Goal: Task Accomplishment & Management: Use online tool/utility

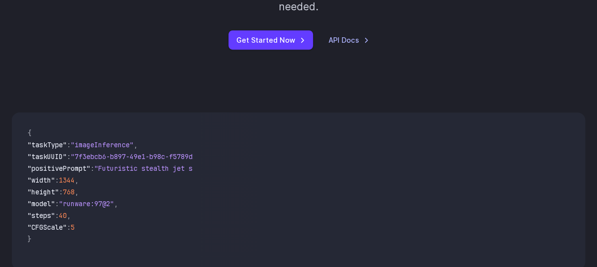
scroll to position [245, 0]
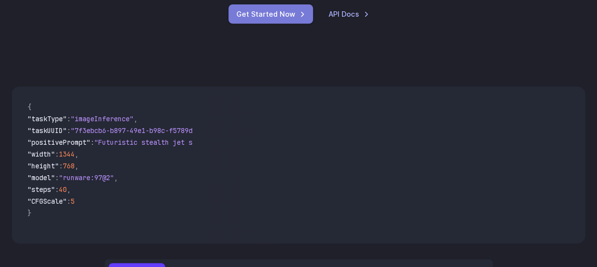
click at [232, 24] on link "Get Started Now" at bounding box center [271, 13] width 85 height 19
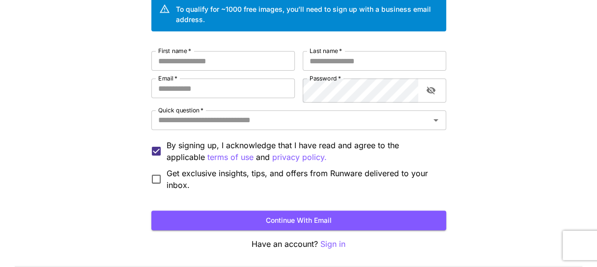
scroll to position [98, 0]
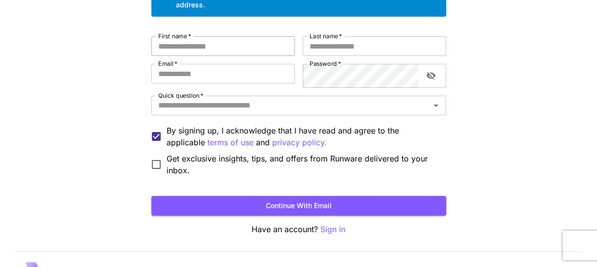
click at [246, 56] on input "First name   *" at bounding box center [223, 46] width 144 height 20
type input "*********"
type input "**********"
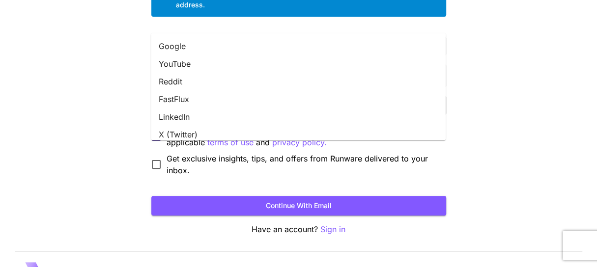
click at [384, 113] on input "Quick question   *" at bounding box center [290, 106] width 273 height 14
click at [272, 65] on li "YouTube" at bounding box center [298, 64] width 295 height 18
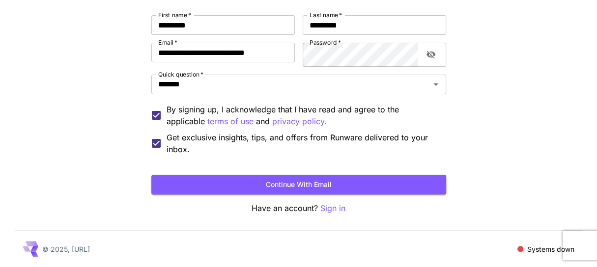
scroll to position [208, 0]
click at [253, 175] on button "Continue with email" at bounding box center [298, 185] width 295 height 20
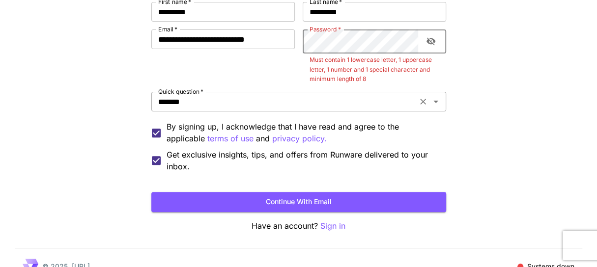
scroll to position [109, 0]
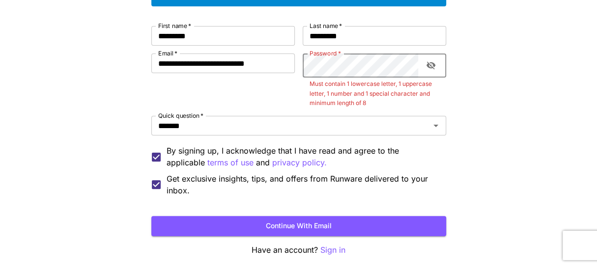
click at [436, 70] on icon "toggle password visibility" at bounding box center [431, 66] width 9 height 8
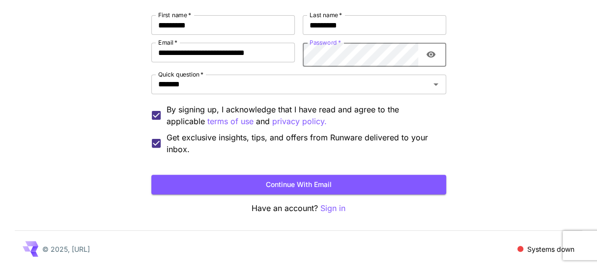
scroll to position [158, 0]
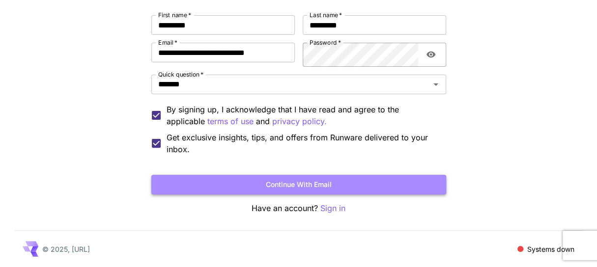
click at [401, 195] on button "Continue with email" at bounding box center [298, 185] width 295 height 20
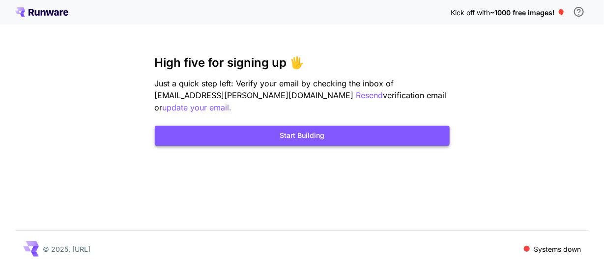
click at [312, 146] on button "Start Building" at bounding box center [302, 136] width 295 height 20
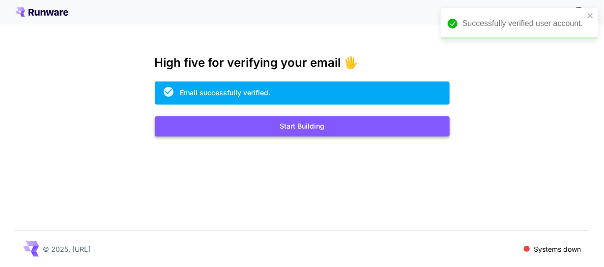
click at [297, 137] on button "Start Building" at bounding box center [302, 127] width 295 height 20
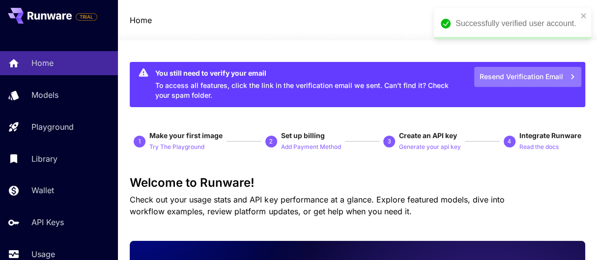
click at [507, 87] on button "Resend Verification Email" at bounding box center [527, 77] width 107 height 20
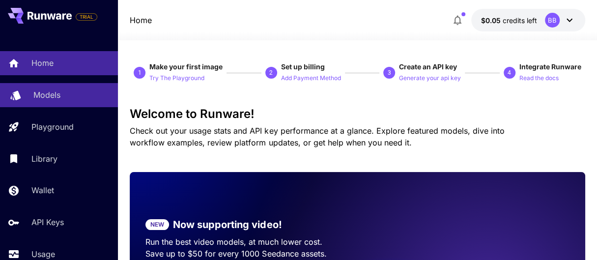
click at [60, 101] on p "Models" at bounding box center [46, 95] width 27 height 12
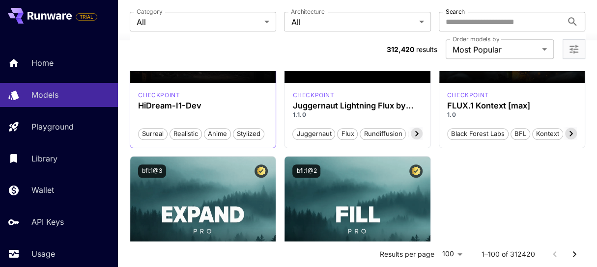
scroll to position [393, 0]
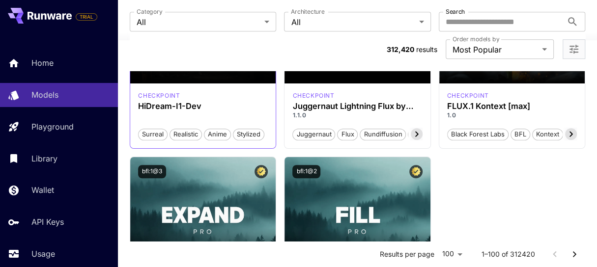
click at [235, 25] on span "Launch in Playground" at bounding box center [198, 20] width 74 height 8
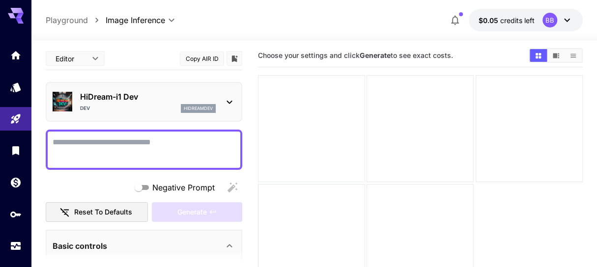
click at [320, 120] on div at bounding box center [311, 128] width 107 height 107
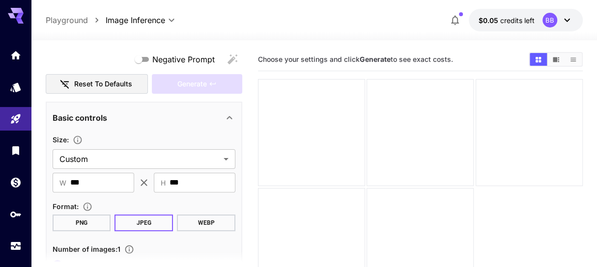
click at [106, 26] on ol "Playground Playground" at bounding box center [76, 20] width 60 height 12
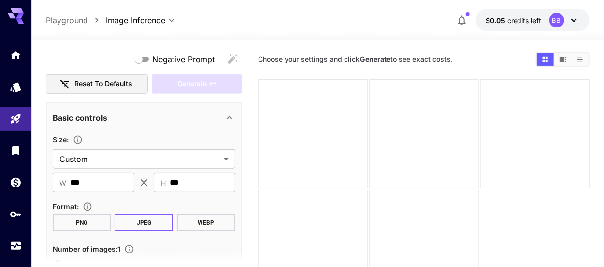
click at [147, 27] on body "**********" at bounding box center [302, 172] width 604 height 345
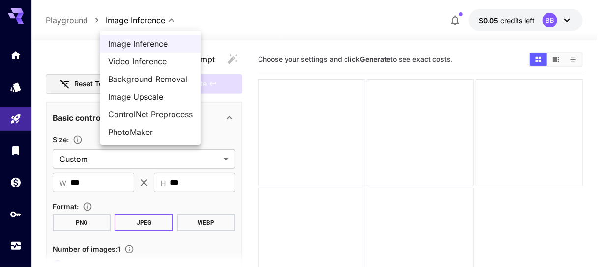
click at [164, 67] on span "Video Inference" at bounding box center [150, 62] width 85 height 12
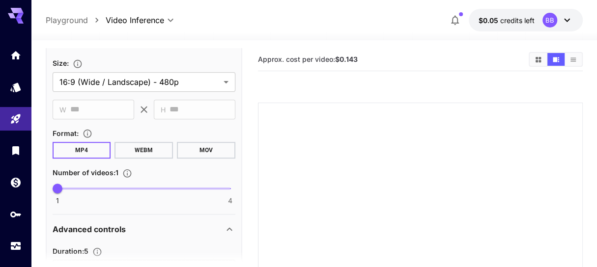
scroll to position [344, 0]
click at [149, 24] on body "**********" at bounding box center [298, 228] width 597 height 457
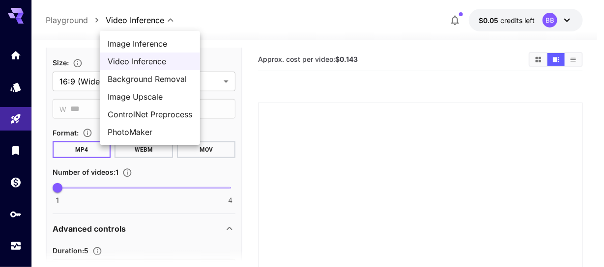
click at [141, 138] on span "PhotoMaker" at bounding box center [150, 132] width 85 height 12
type input "**********"
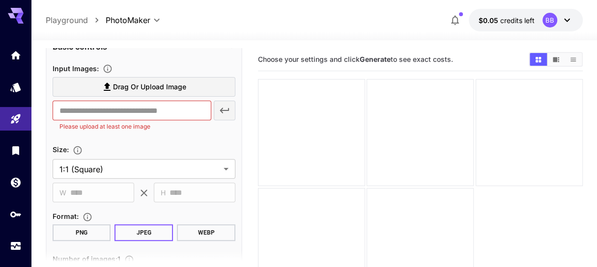
scroll to position [245, 0]
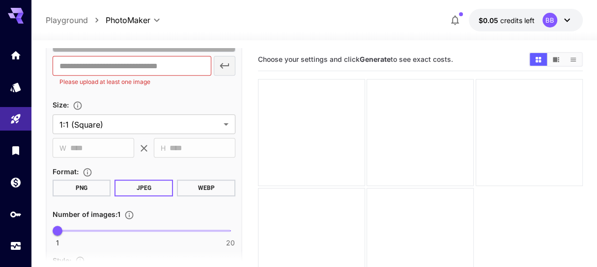
click at [136, 49] on span "Drag or upload image" at bounding box center [149, 42] width 73 height 12
click at [0, 0] on input "Drag or upload image" at bounding box center [0, 0] width 0 height 0
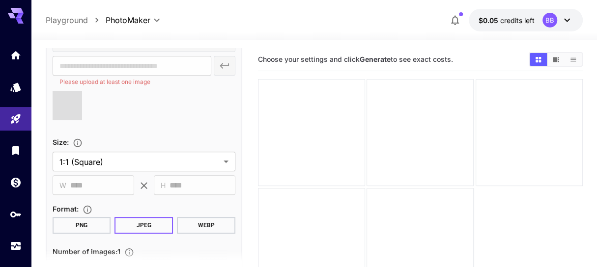
type input "**********"
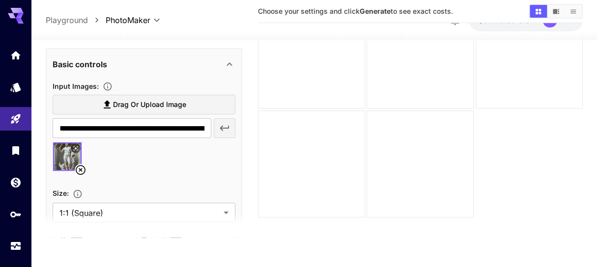
scroll to position [0, 0]
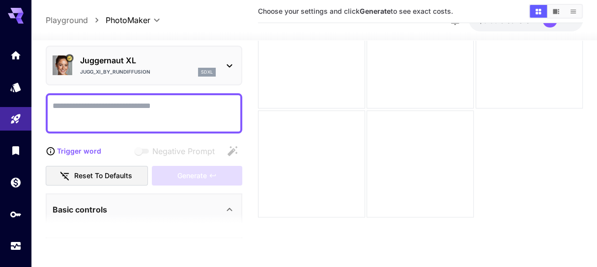
click at [129, 125] on textarea "Negative Prompt" at bounding box center [144, 113] width 183 height 27
type textarea "*"
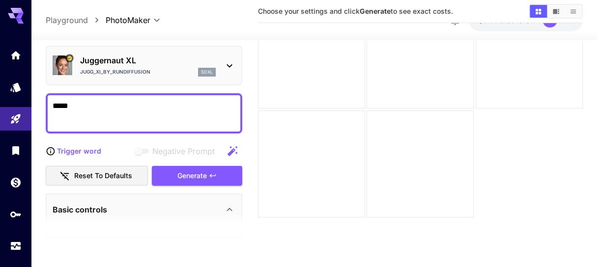
click at [110, 126] on textarea "*****" at bounding box center [144, 113] width 183 height 27
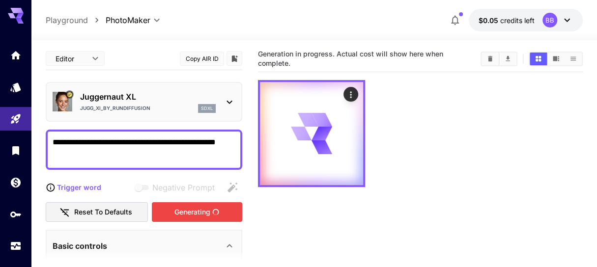
scroll to position [0, 0]
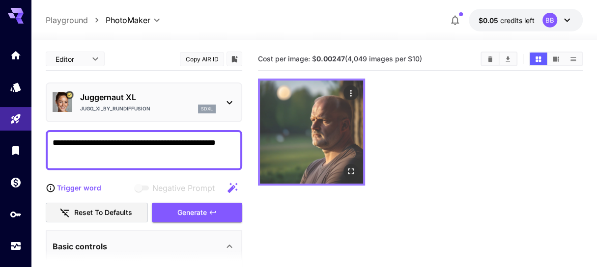
type textarea "**********"
click at [346, 160] on img at bounding box center [311, 132] width 103 height 103
click at [331, 156] on img at bounding box center [311, 132] width 103 height 103
click at [321, 173] on img at bounding box center [311, 132] width 103 height 103
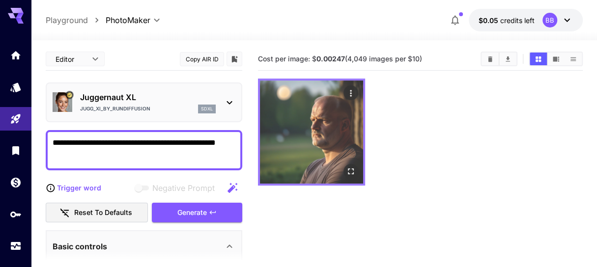
click at [321, 173] on img at bounding box center [311, 132] width 103 height 103
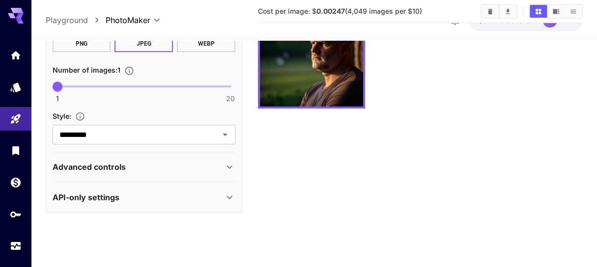
scroll to position [504, 0]
